Goal: Obtain resource: Obtain resource

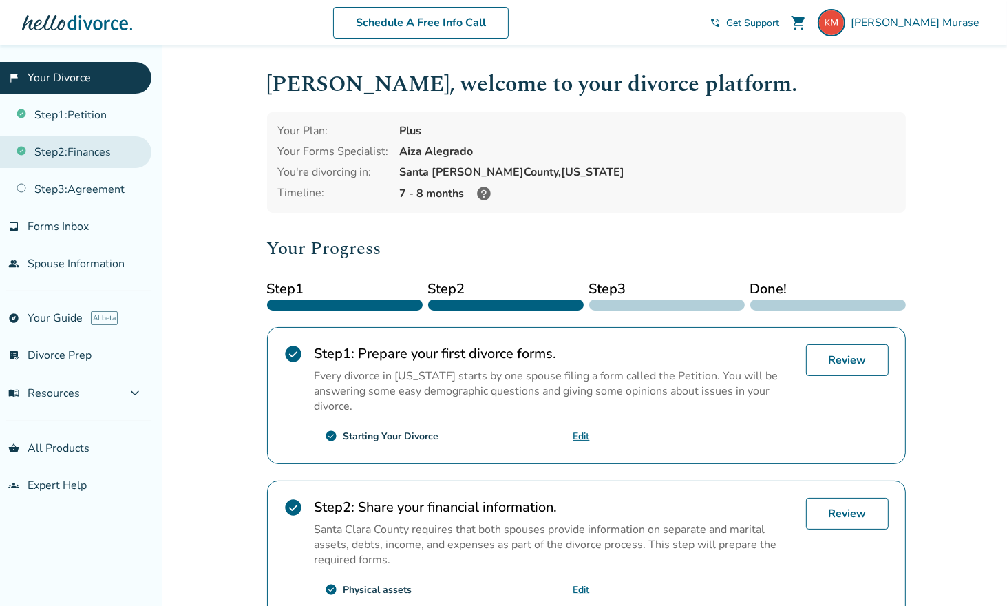
click at [61, 159] on link "Step 2 : Finances" at bounding box center [75, 152] width 151 height 32
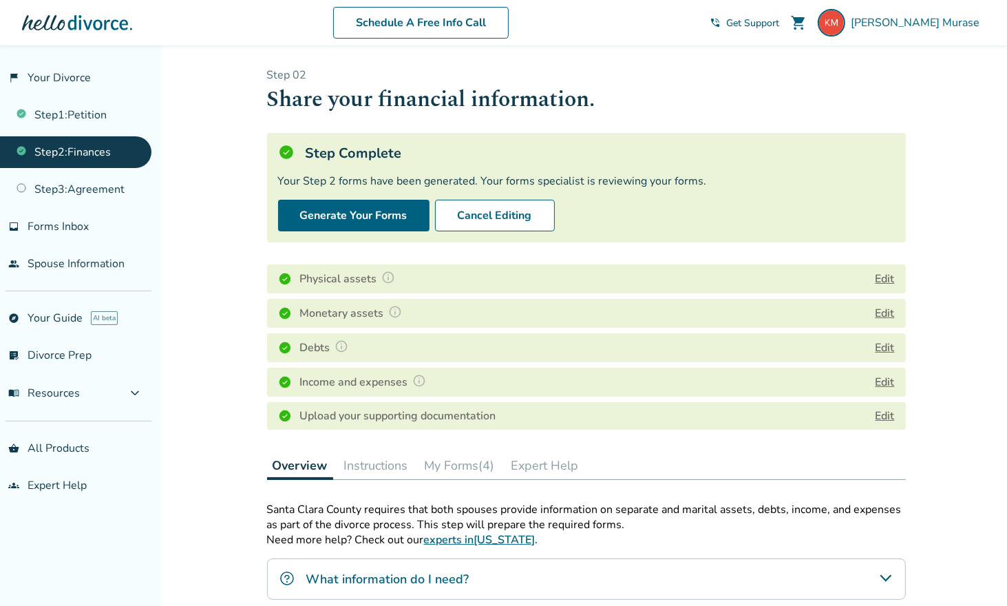
click at [457, 464] on button "My Forms (4)" at bounding box center [459, 466] width 81 height 28
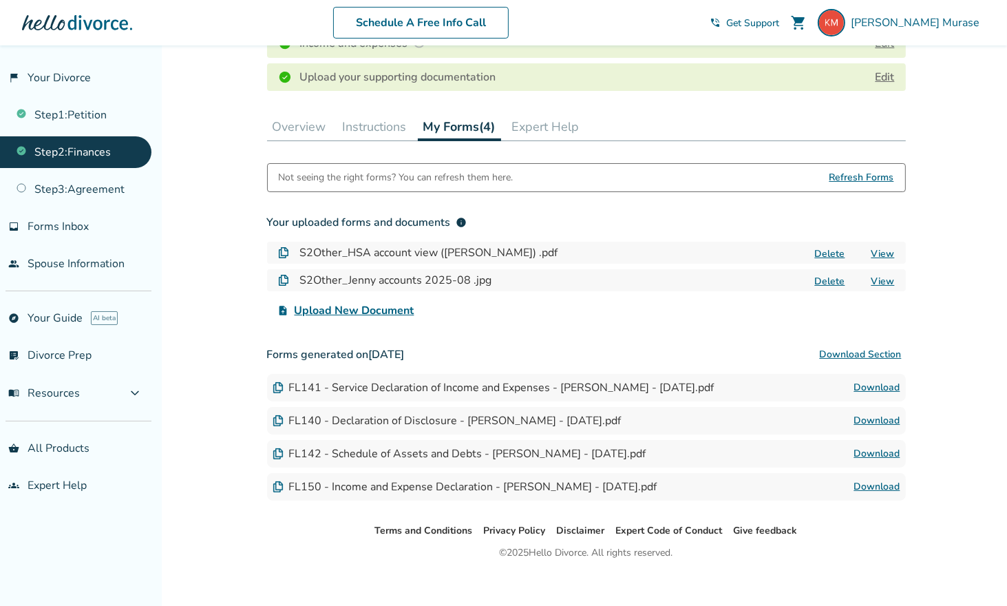
scroll to position [350, 0]
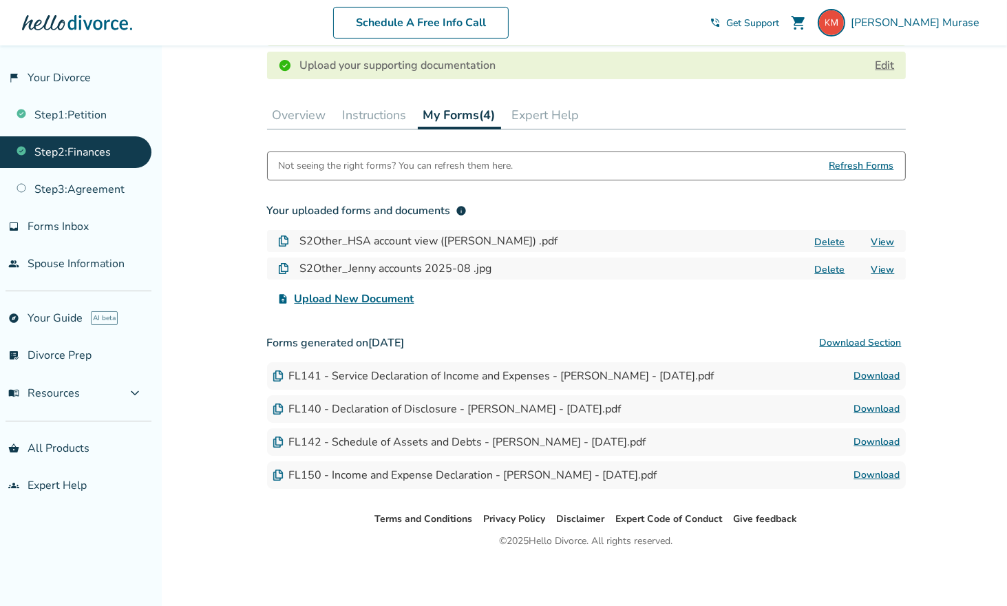
click at [865, 375] on link "Download" at bounding box center [877, 376] width 46 height 17
click at [882, 476] on link "Download" at bounding box center [877, 475] width 46 height 17
